Goal: Find specific page/section

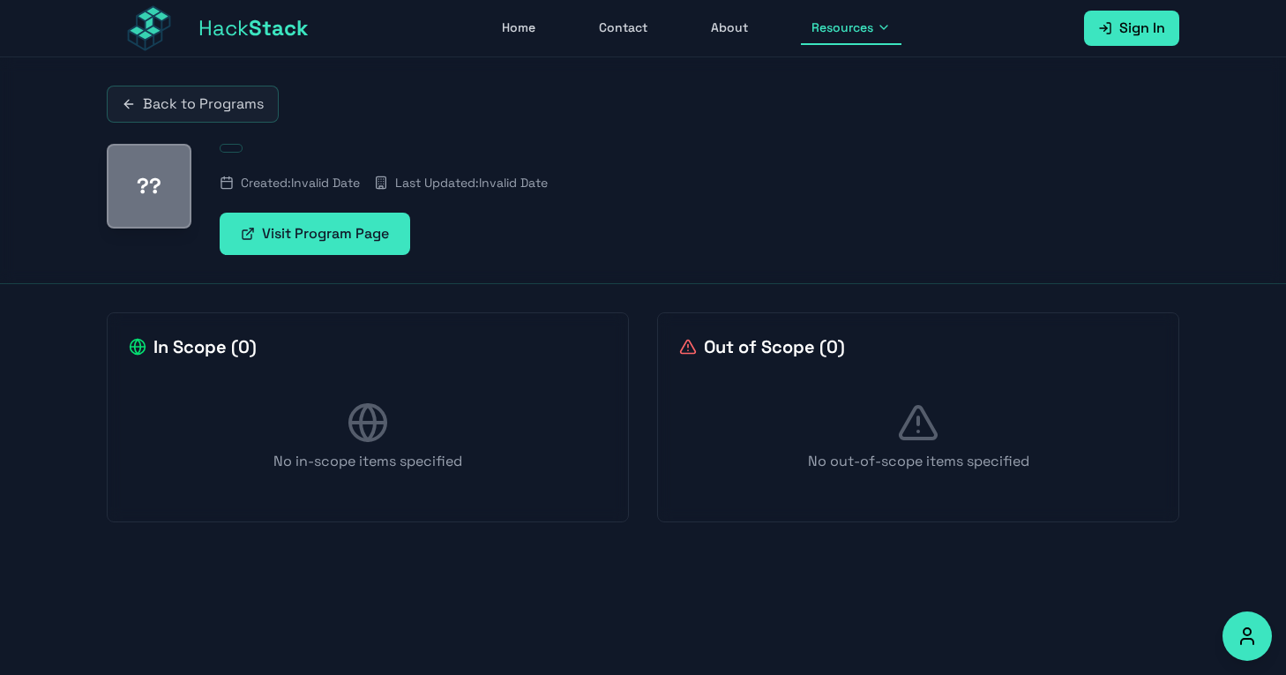
click at [310, 228] on link "Visit Program Page" at bounding box center [315, 234] width 191 height 42
click at [303, 239] on link "Visit Program Page" at bounding box center [315, 234] width 191 height 42
click at [132, 101] on icon at bounding box center [129, 104] width 14 height 14
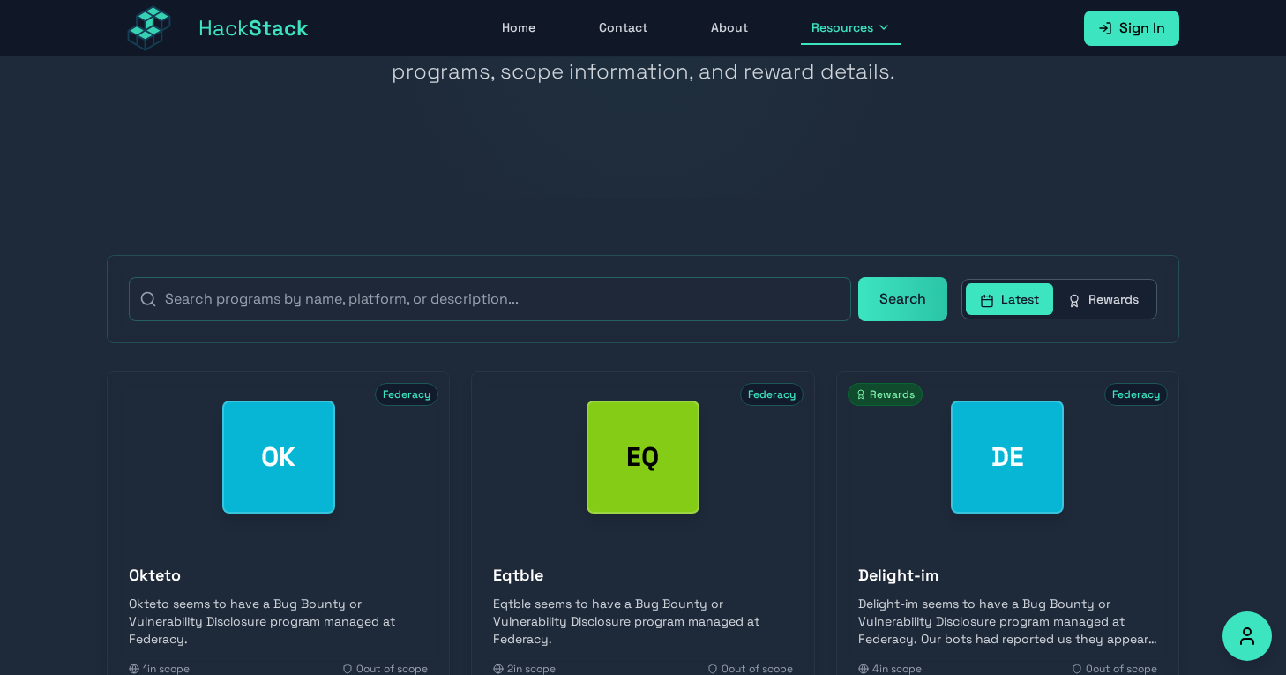
scroll to position [235, 0]
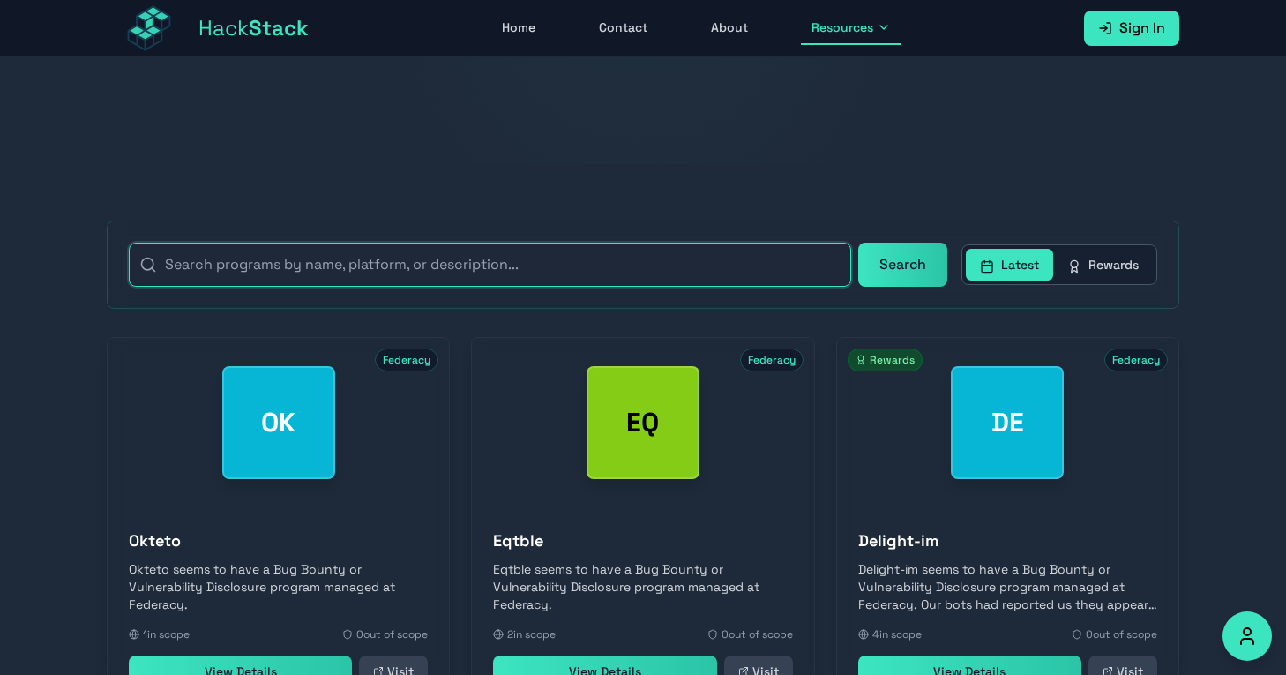
click at [482, 266] on input "text" at bounding box center [490, 265] width 722 height 44
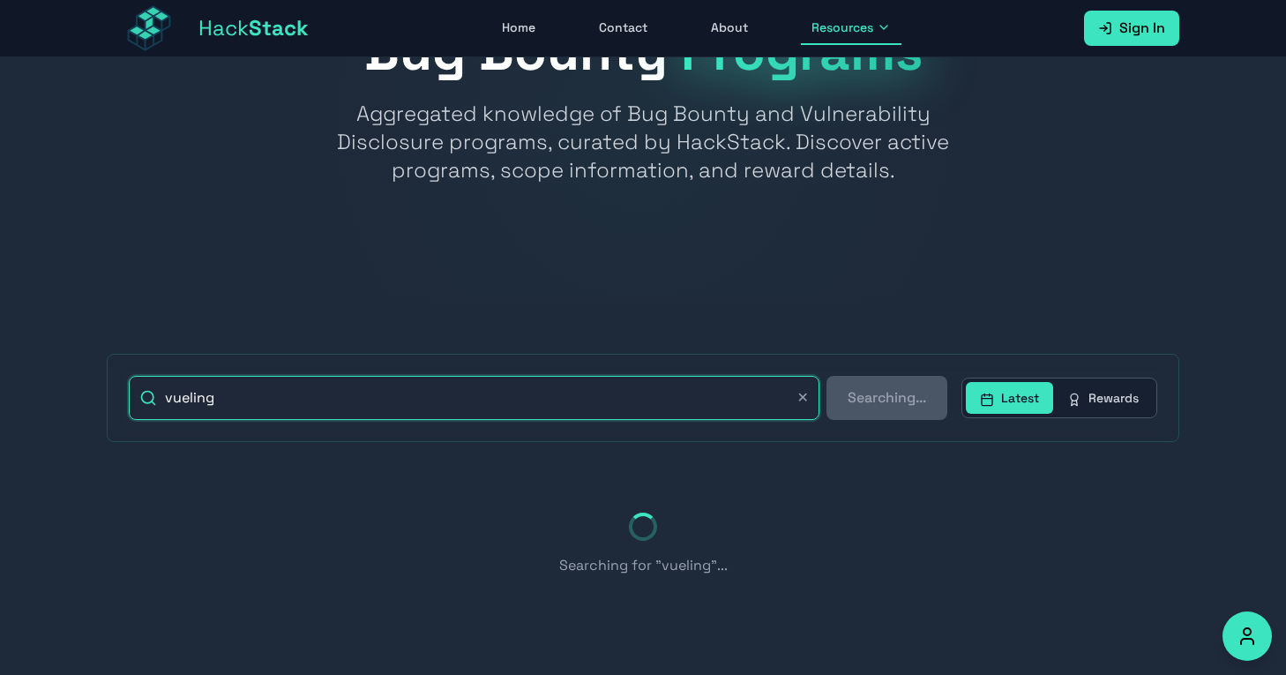
scroll to position [212, 0]
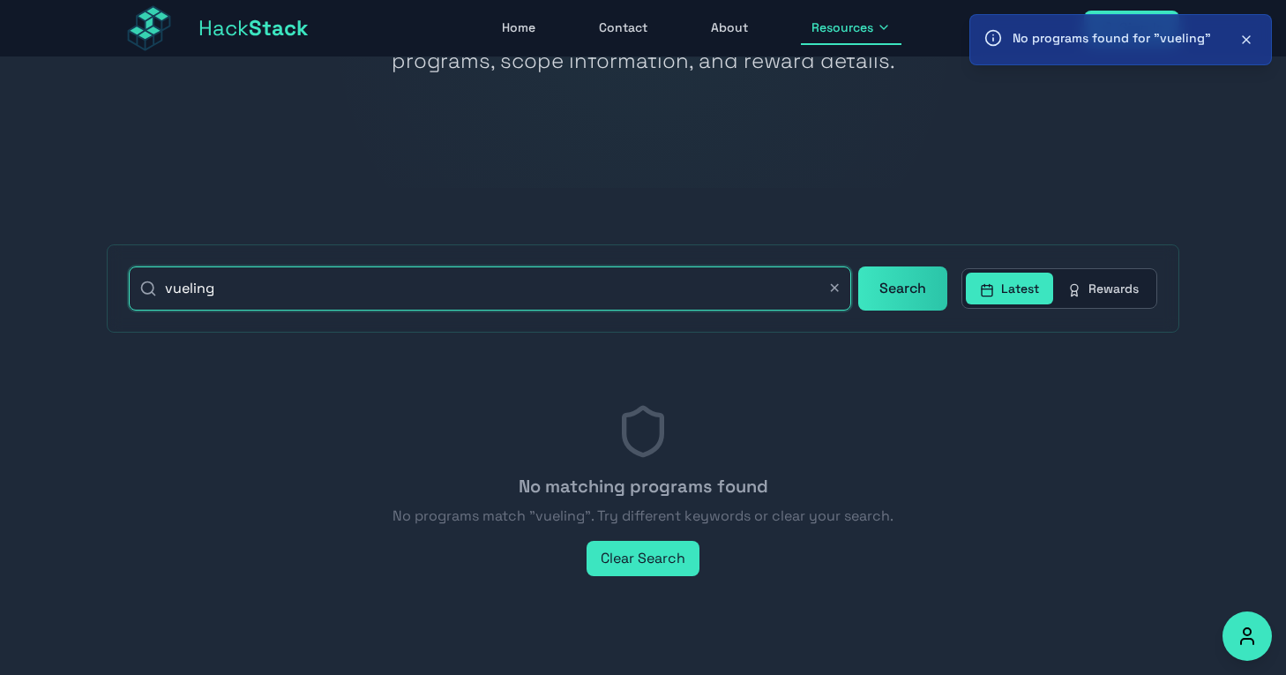
click at [485, 293] on input "vueling" at bounding box center [490, 288] width 722 height 44
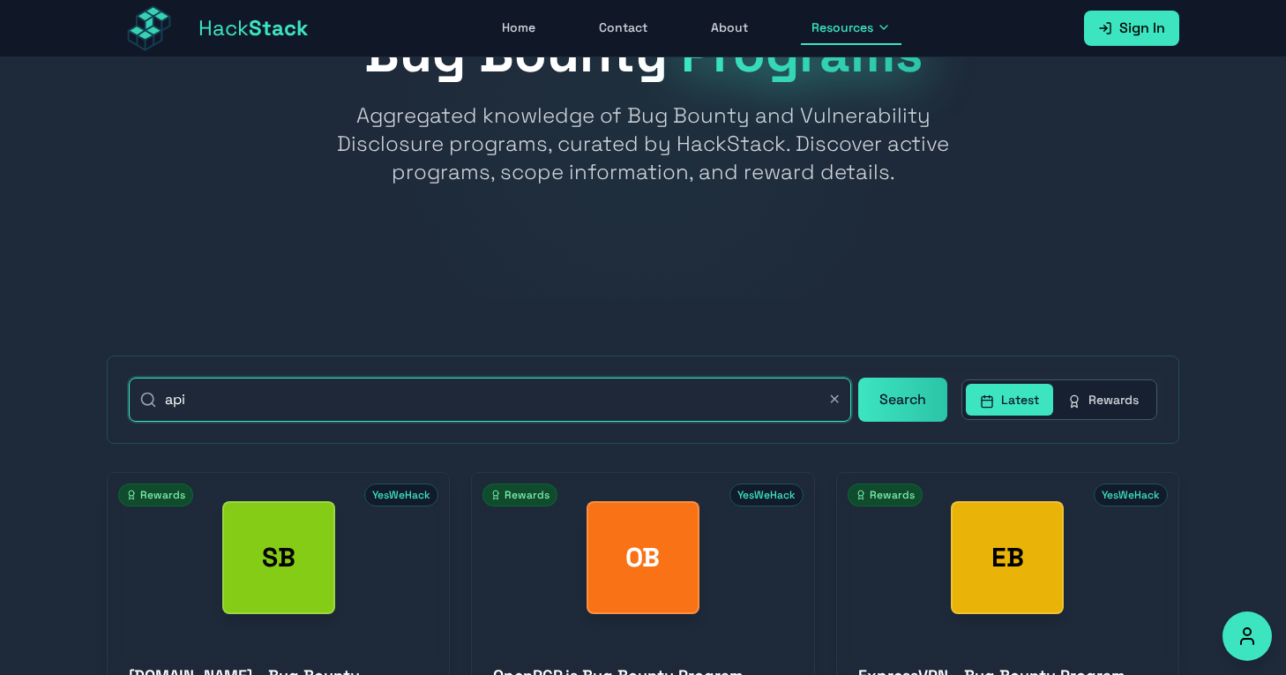
scroll to position [157, 0]
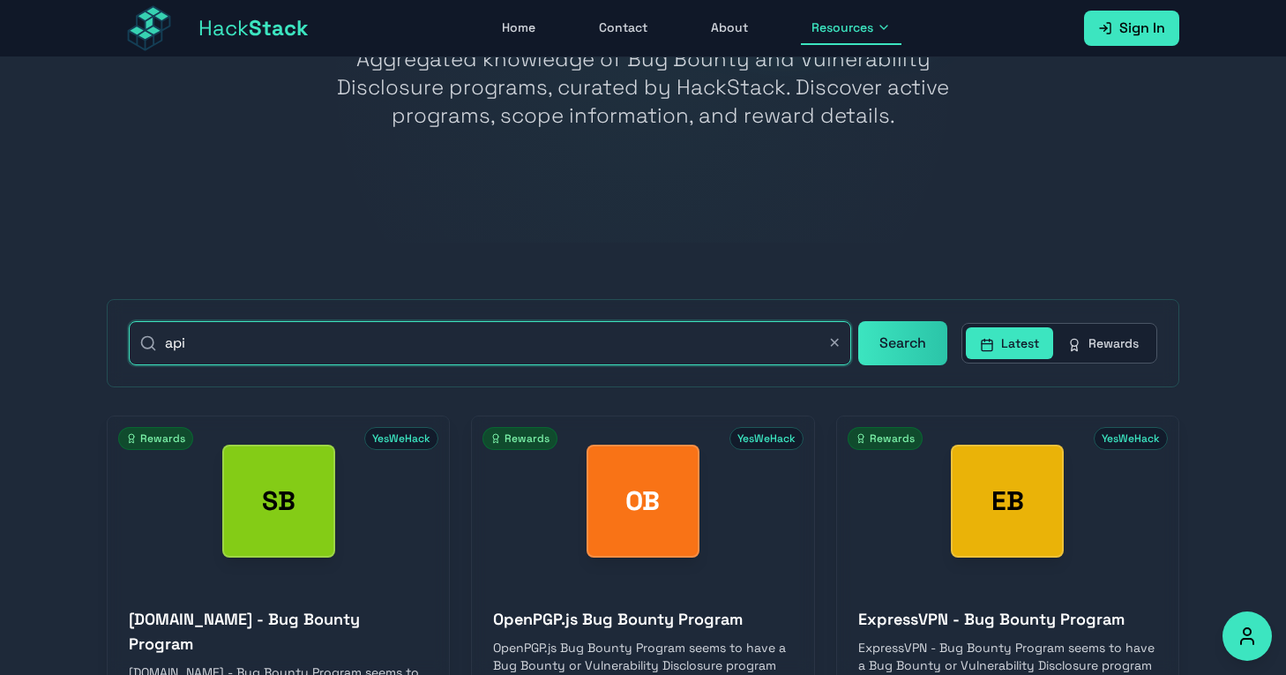
type input "api"
